Goal: Task Accomplishment & Management: Manage account settings

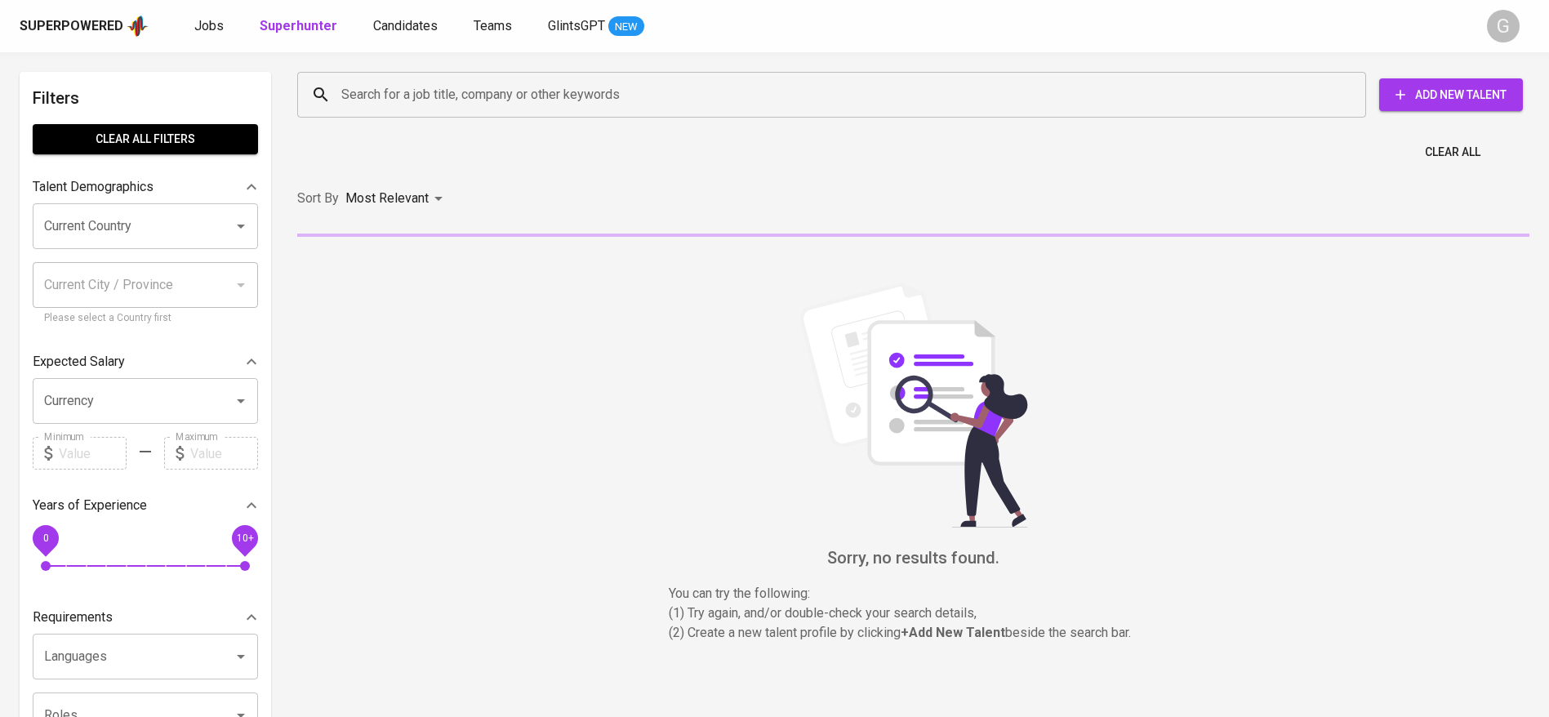
click at [420, 112] on div "Search for a job title, company or other keywords" at bounding box center [831, 95] width 1069 height 46
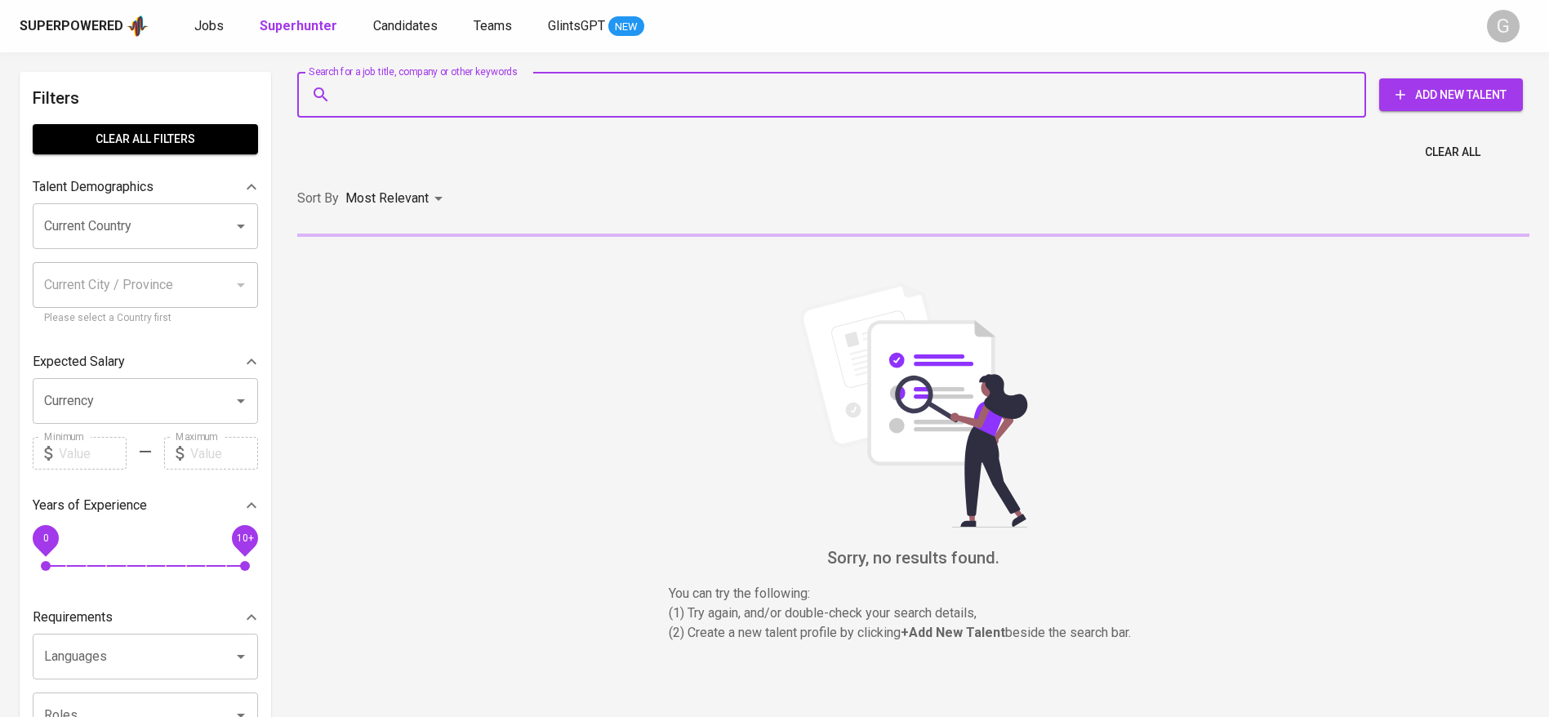
paste input "[EMAIL_ADDRESS][DOMAIN_NAME]"
type input "[EMAIL_ADDRESS][DOMAIN_NAME]"
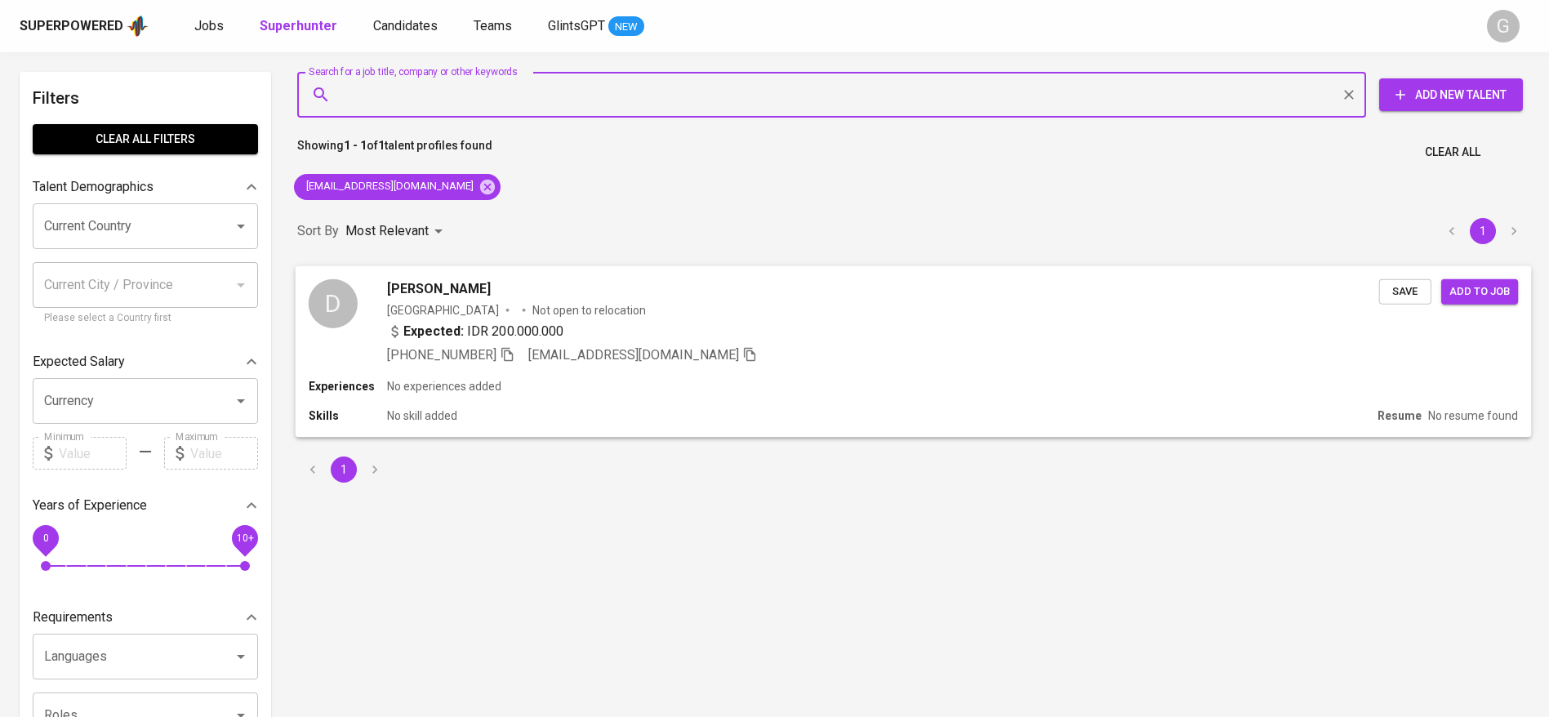
click at [892, 314] on div "Indonesia Not open to relocation" at bounding box center [883, 309] width 992 height 16
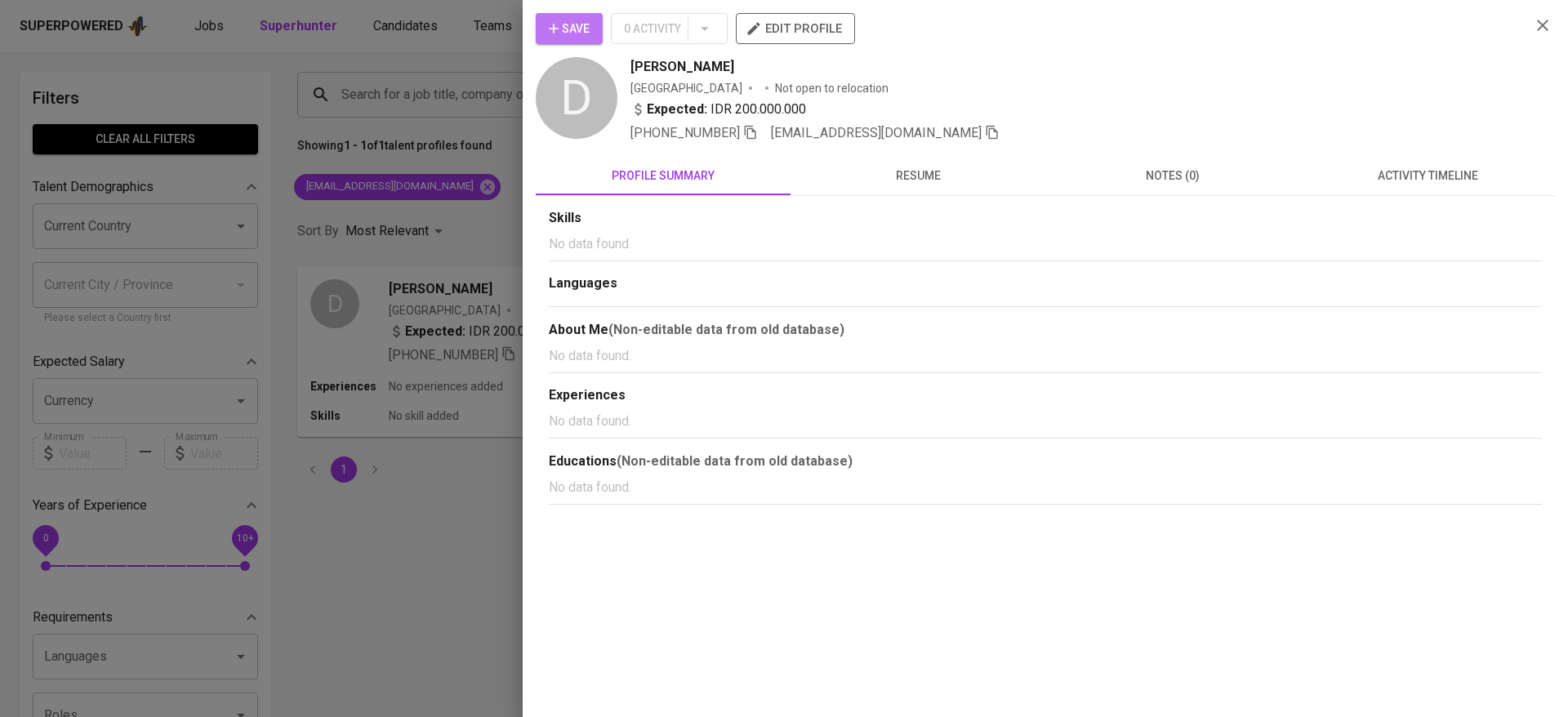
click at [569, 32] on span "Save" at bounding box center [569, 29] width 41 height 20
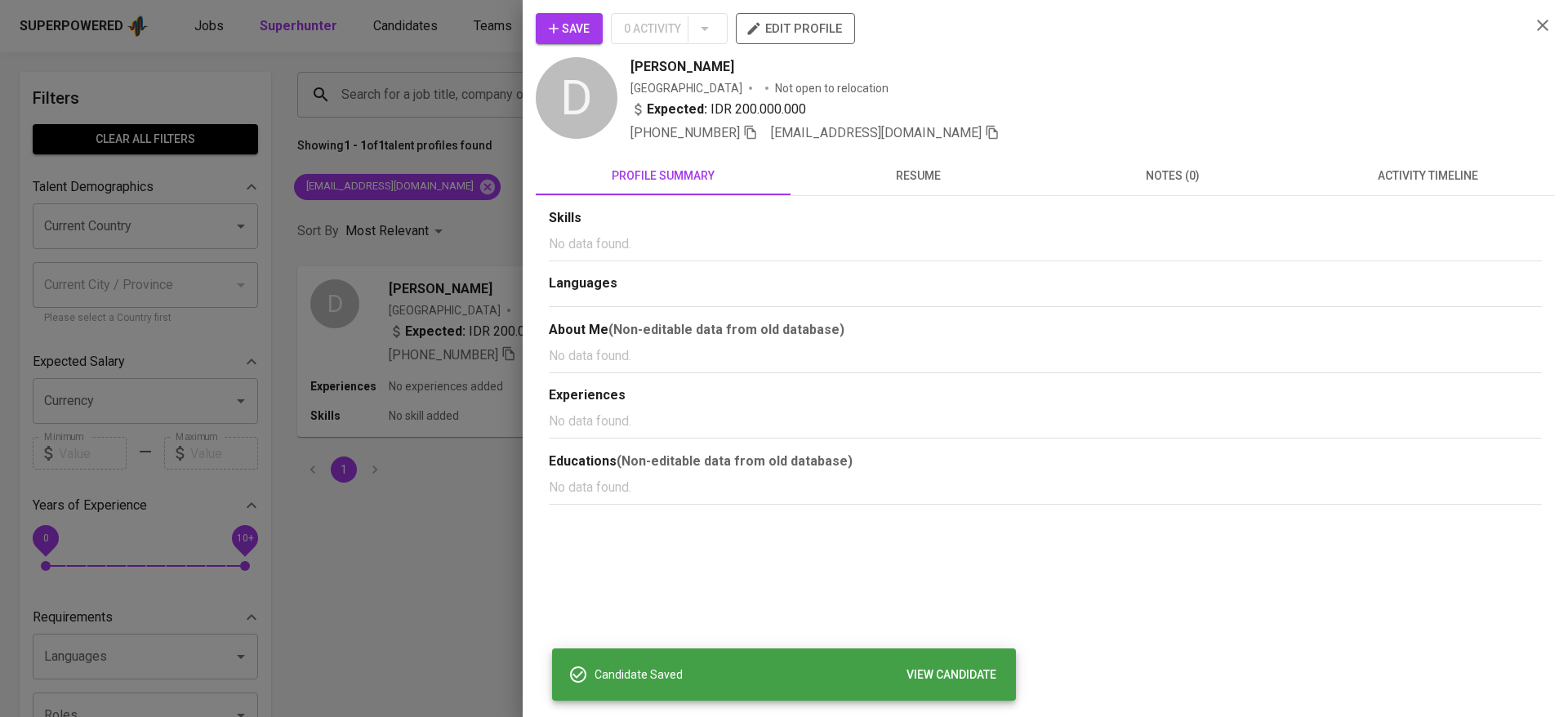
click at [376, 91] on div at bounding box center [784, 358] width 1568 height 717
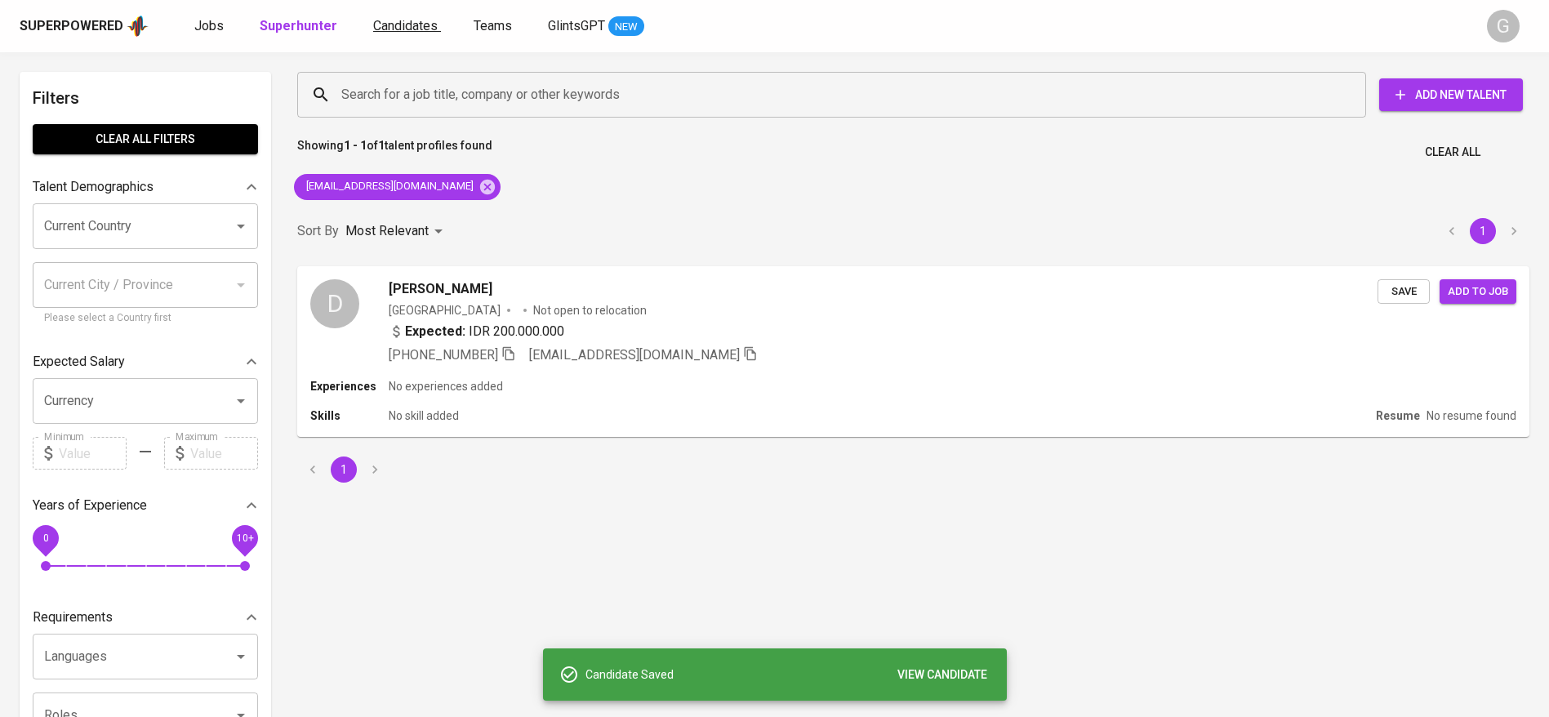
click at [401, 33] on div "Superpowered Jobs Superhunter Candidates Teams GlintsGPT NEW" at bounding box center [748, 26] width 1457 height 24
click at [401, 33] on span "Candidates" at bounding box center [405, 26] width 65 height 16
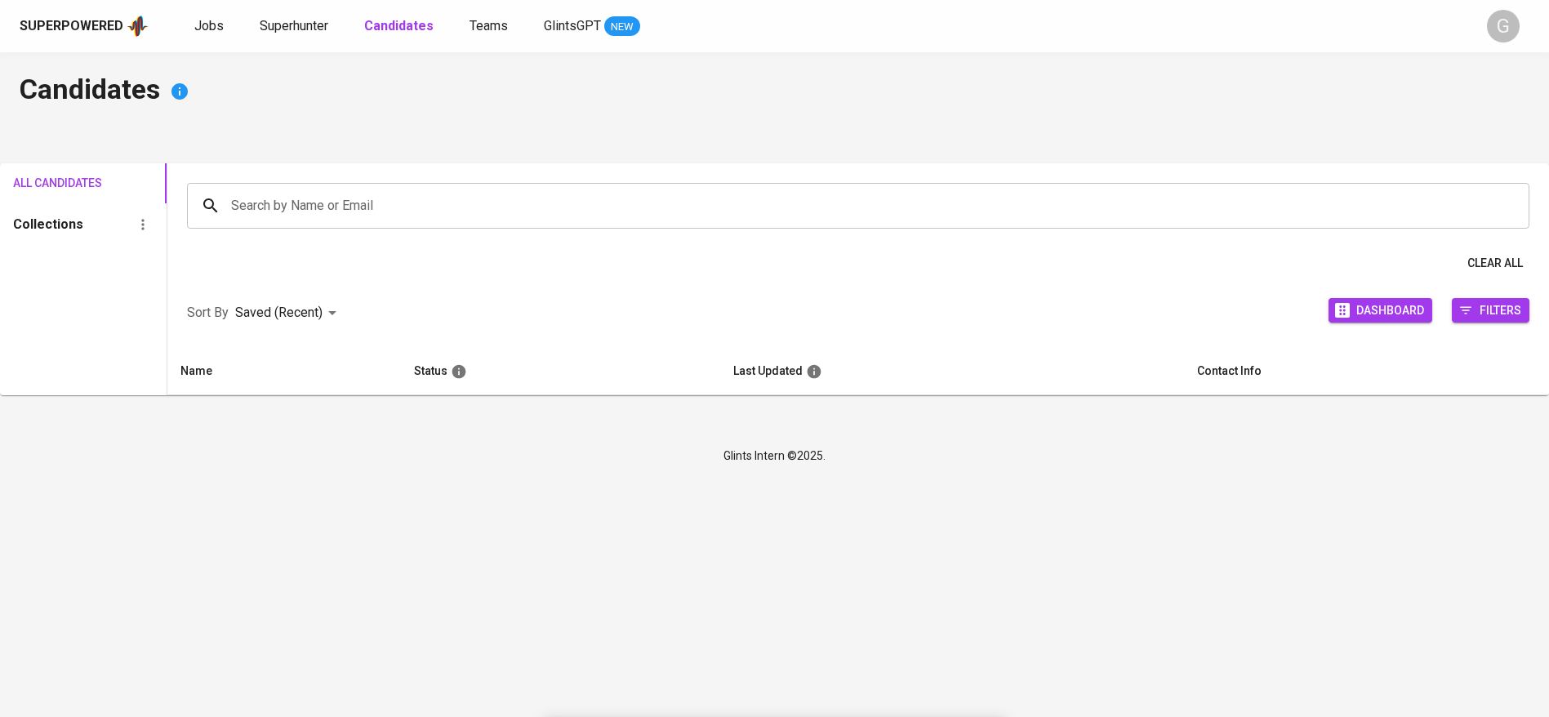
click at [401, 33] on b "Candidates" at bounding box center [398, 26] width 69 height 16
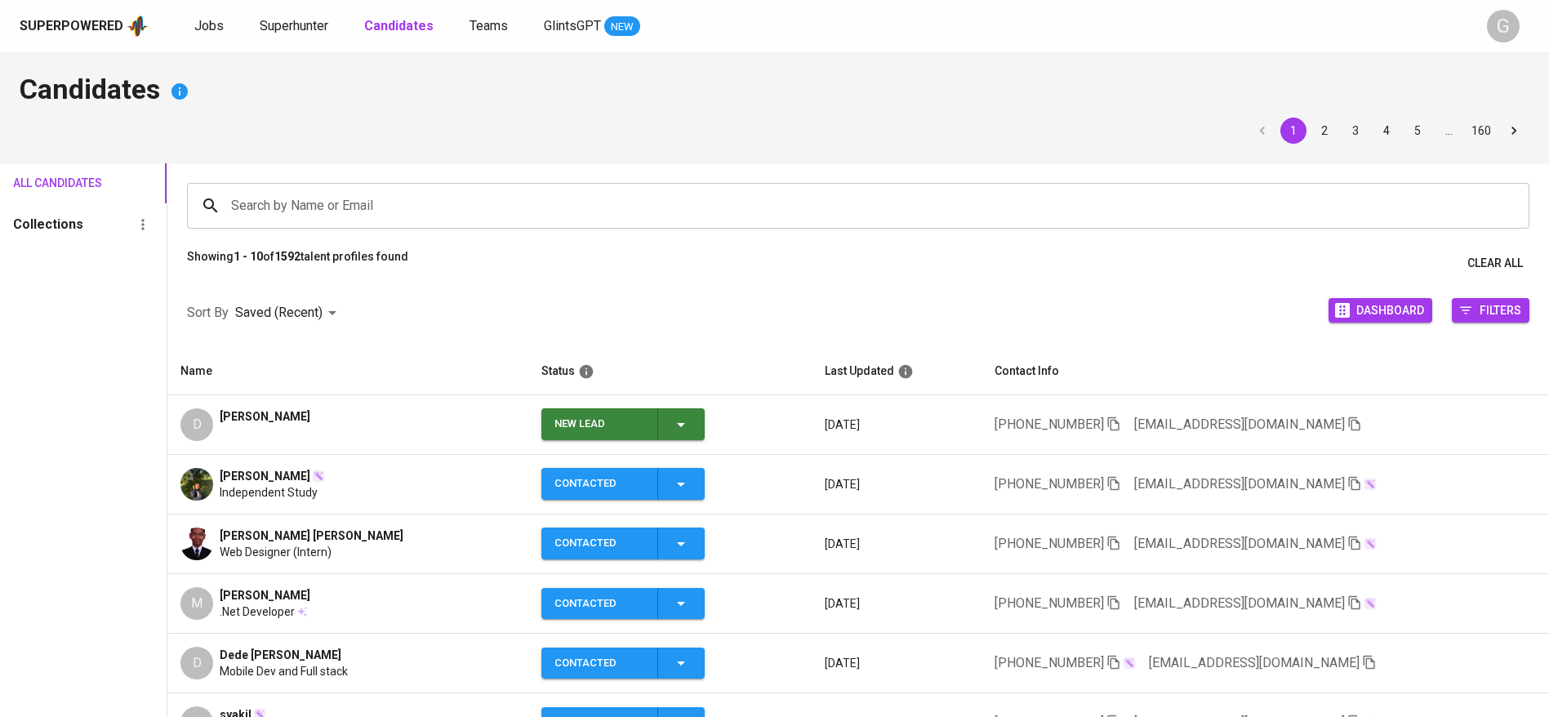
click at [671, 421] on icon "button" at bounding box center [681, 425] width 20 height 20
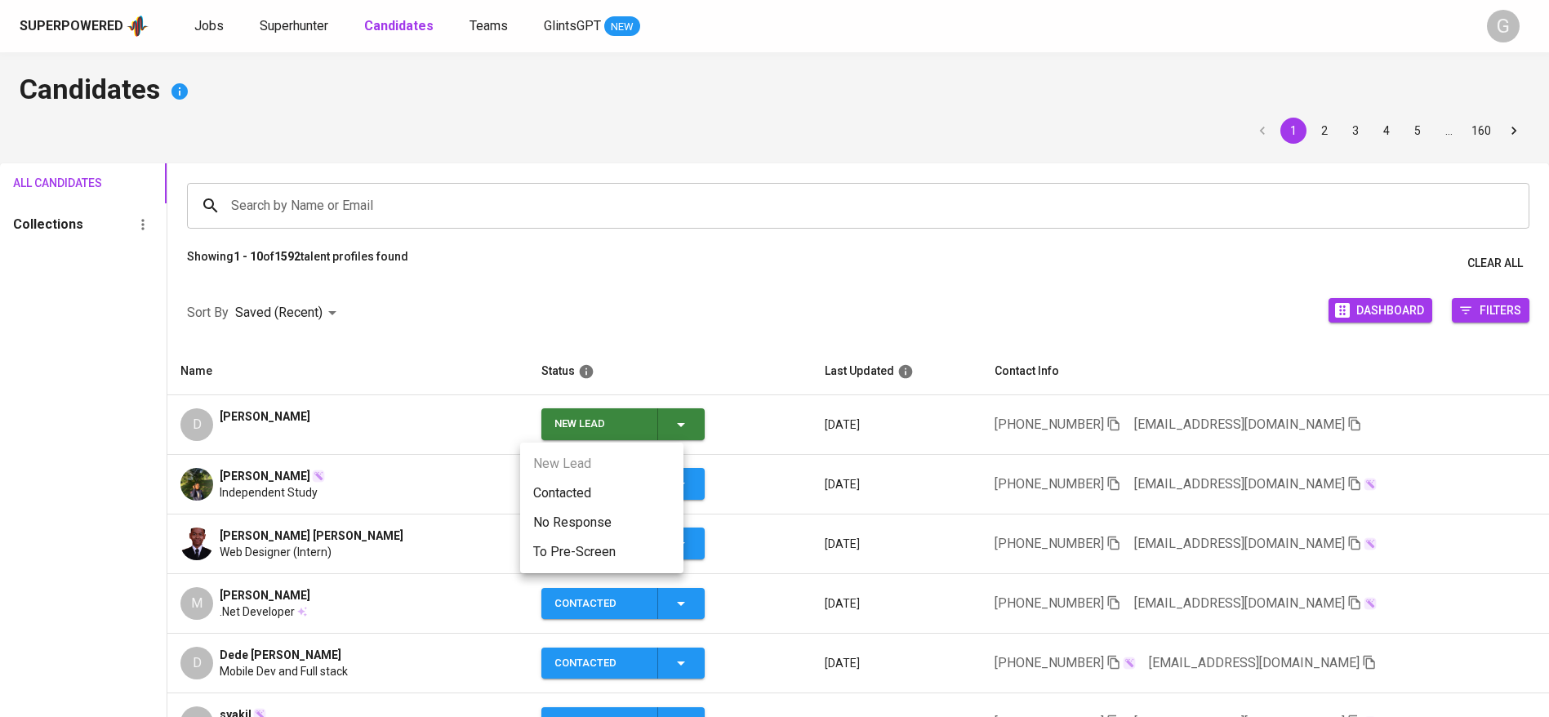
click at [634, 496] on li "Contacted" at bounding box center [601, 492] width 163 height 29
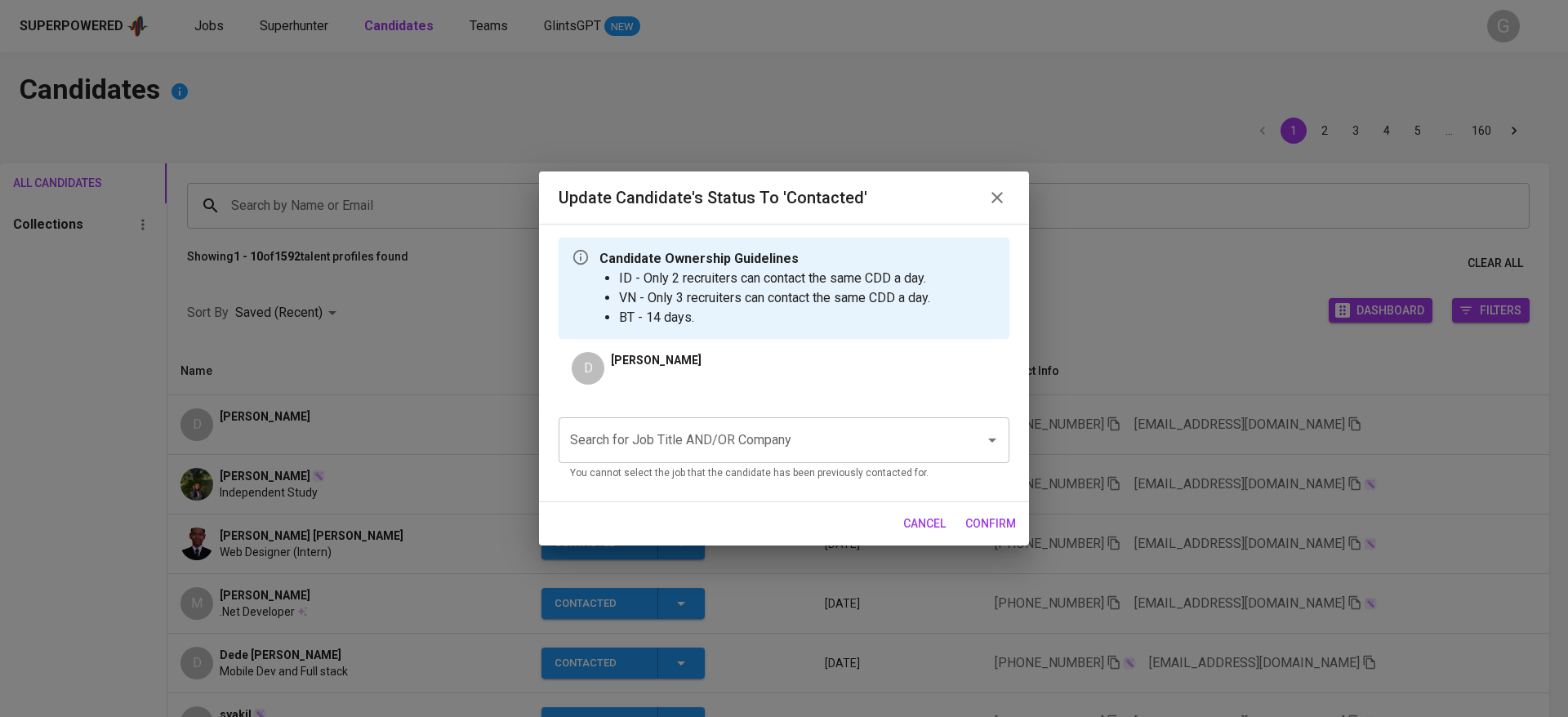
click at [734, 417] on div "Search for Job Title AND/OR Company" at bounding box center [784, 440] width 451 height 46
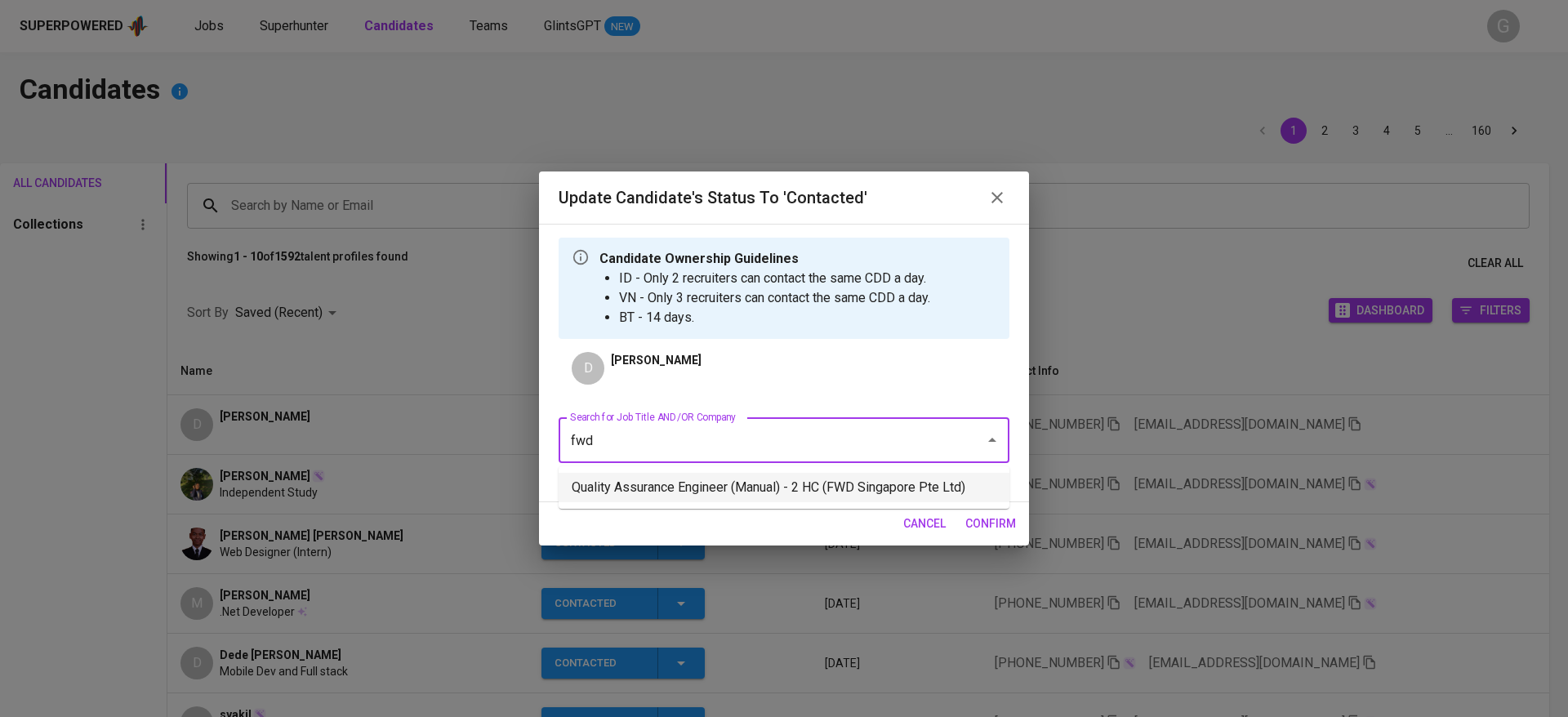
click at [723, 497] on li "Quality Assurance Engineer (Manual) - 2 HC (FWD Singapore Pte Ltd)" at bounding box center [784, 487] width 451 height 29
type input "fwd"
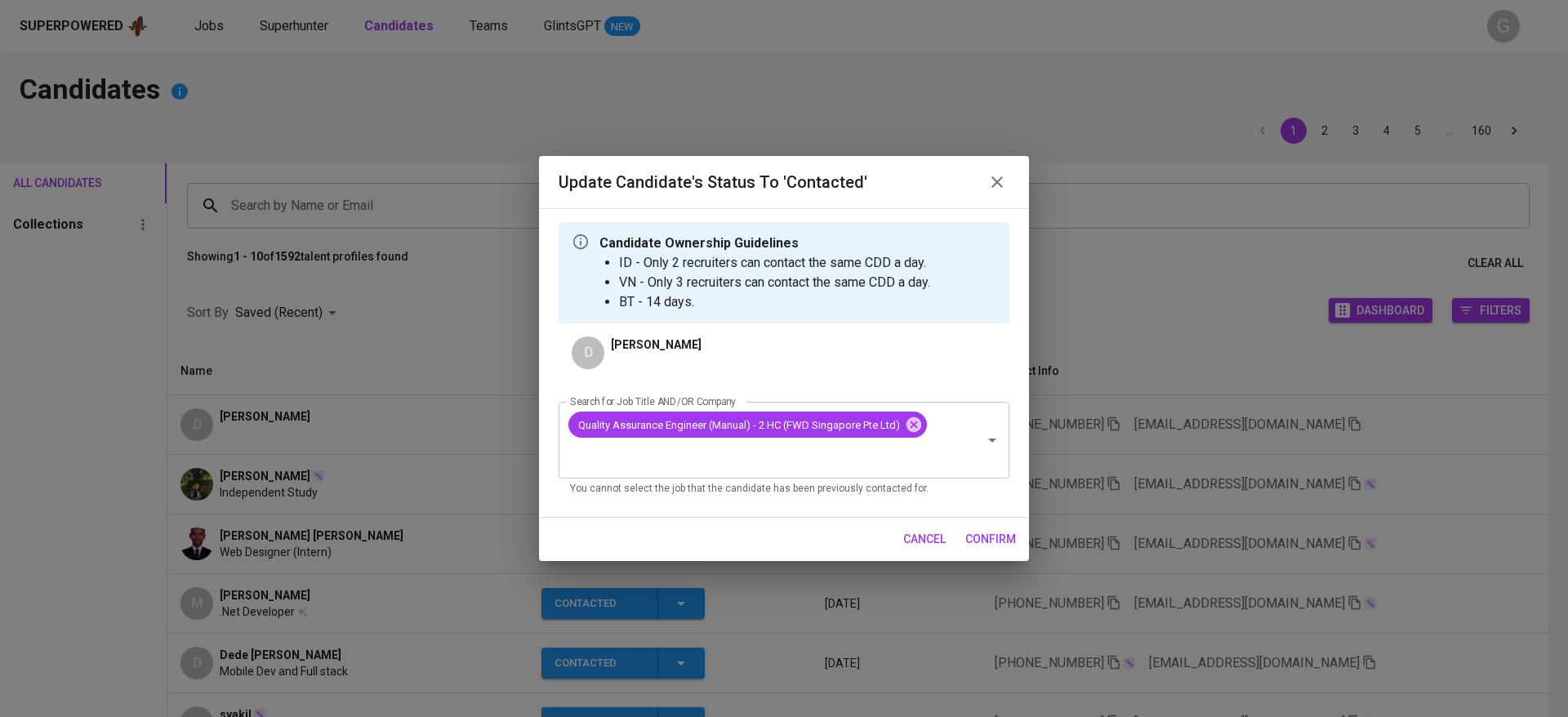
click at [975, 536] on span "confirm" at bounding box center [990, 539] width 51 height 20
